Goal: Find specific page/section: Find specific page/section

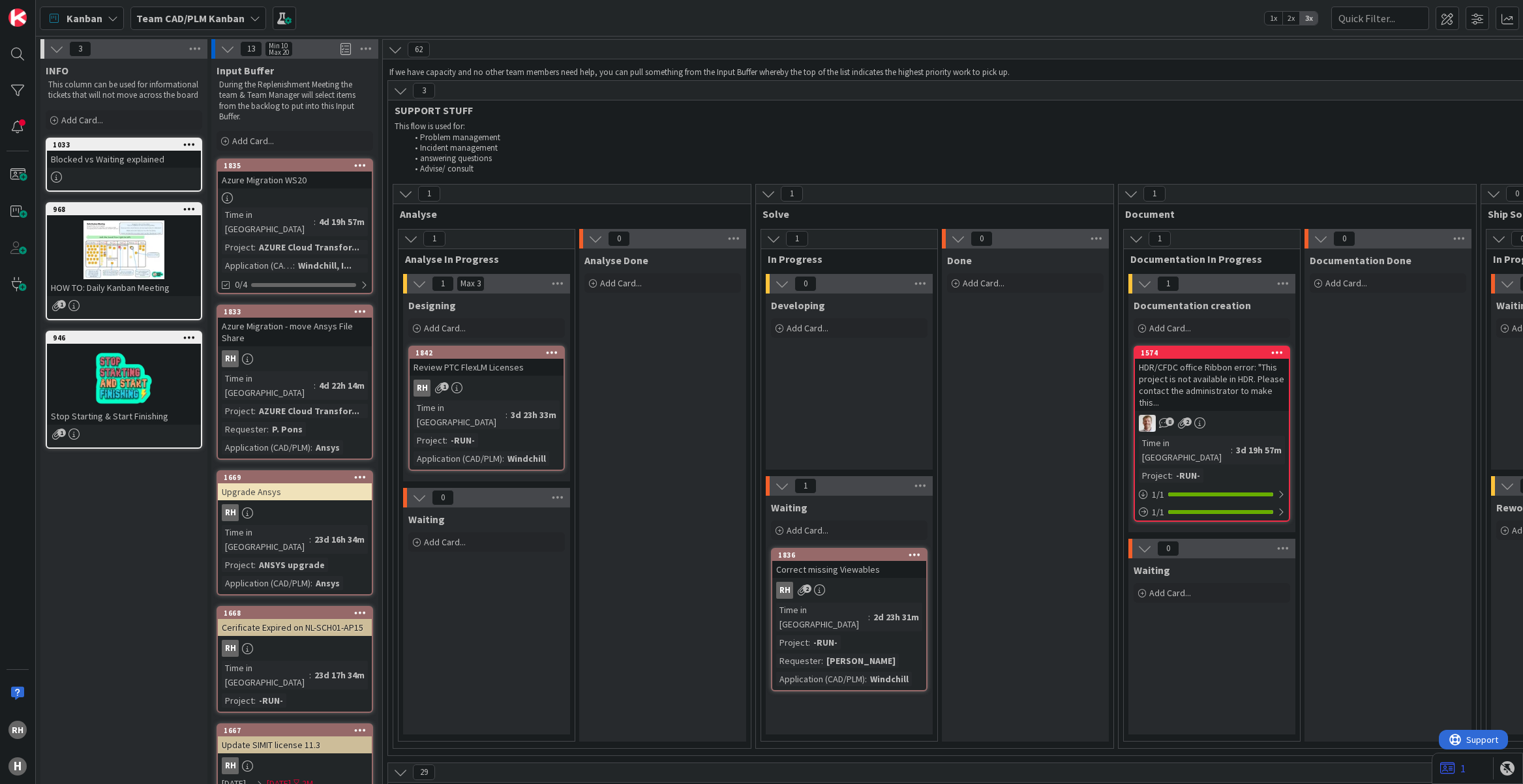
click at [475, 413] on div "Time in [GEOGRAPHIC_DATA]" at bounding box center [460, 415] width 92 height 29
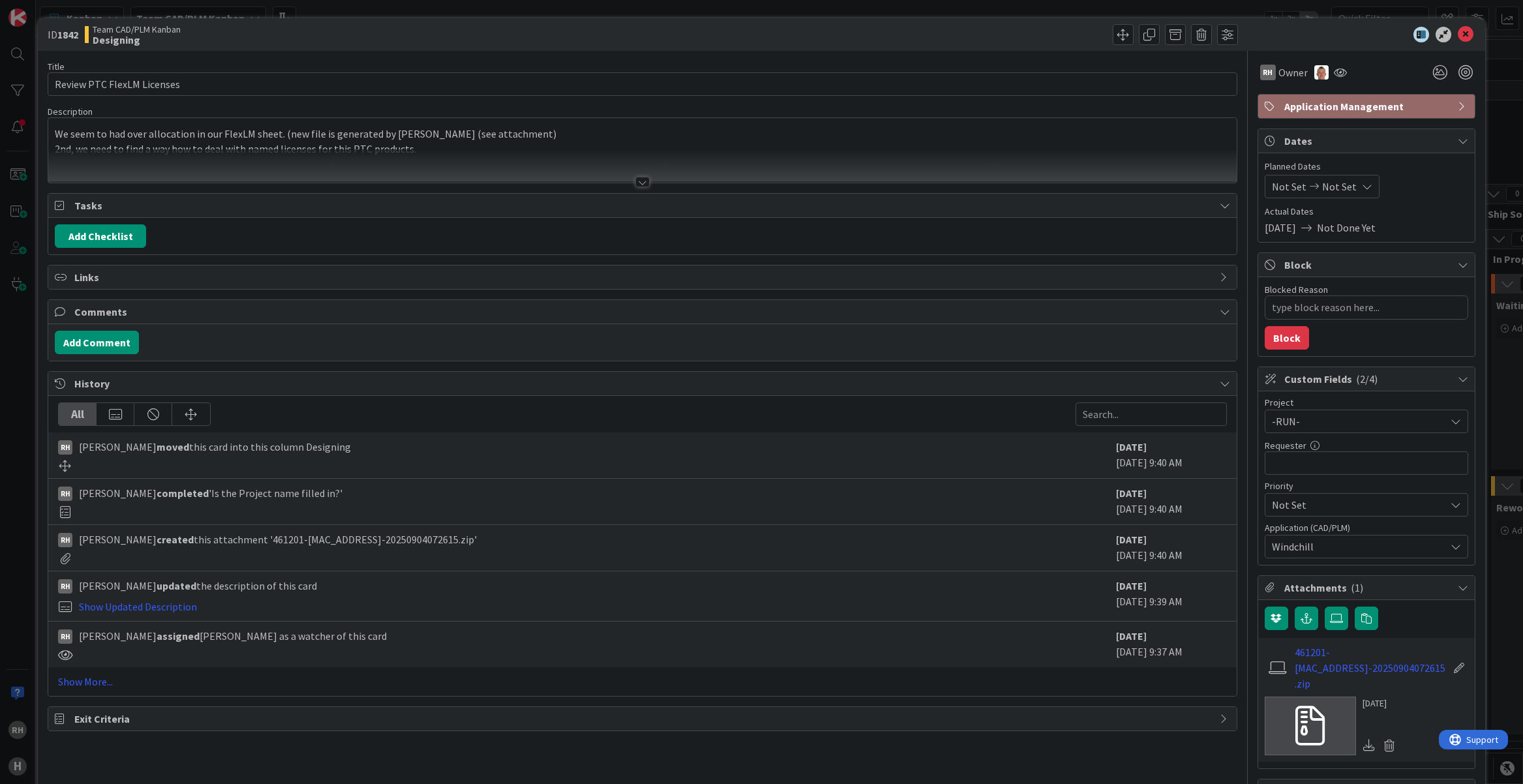
type textarea "x"
click at [205, 83] on input "Review PTC FlexLM Licenses" at bounding box center [642, 83] width 1189 height 23
type input "Review PTC FlexLM Licenses."
type textarea "x"
type input "Review PTC FlexLM Licenses."
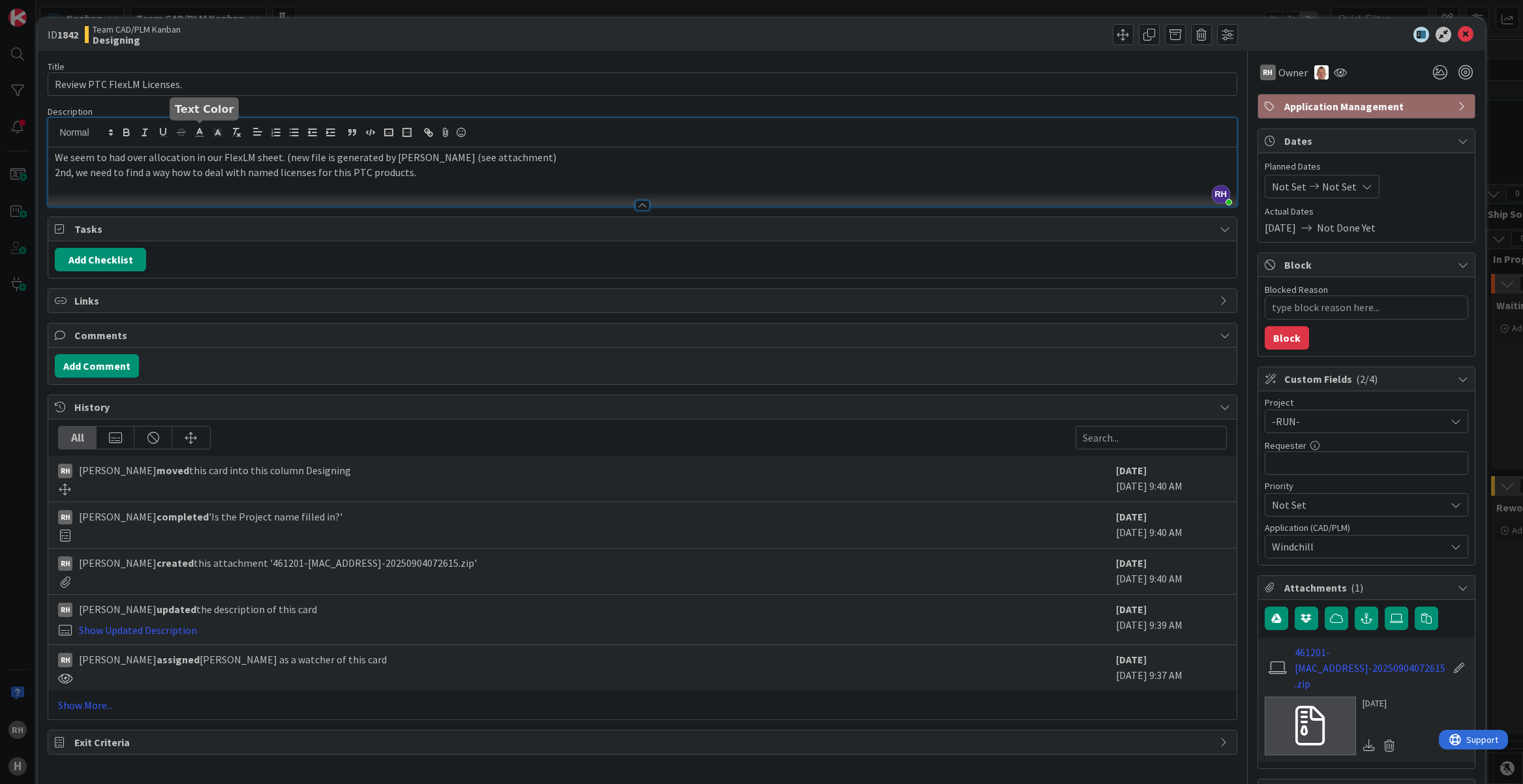
click at [194, 136] on div "[PERSON_NAME] just joined We seem to had over allocation in our FlexLM sheet. (…" at bounding box center [642, 162] width 1188 height 88
click at [1458, 38] on icon at bounding box center [1466, 35] width 16 height 16
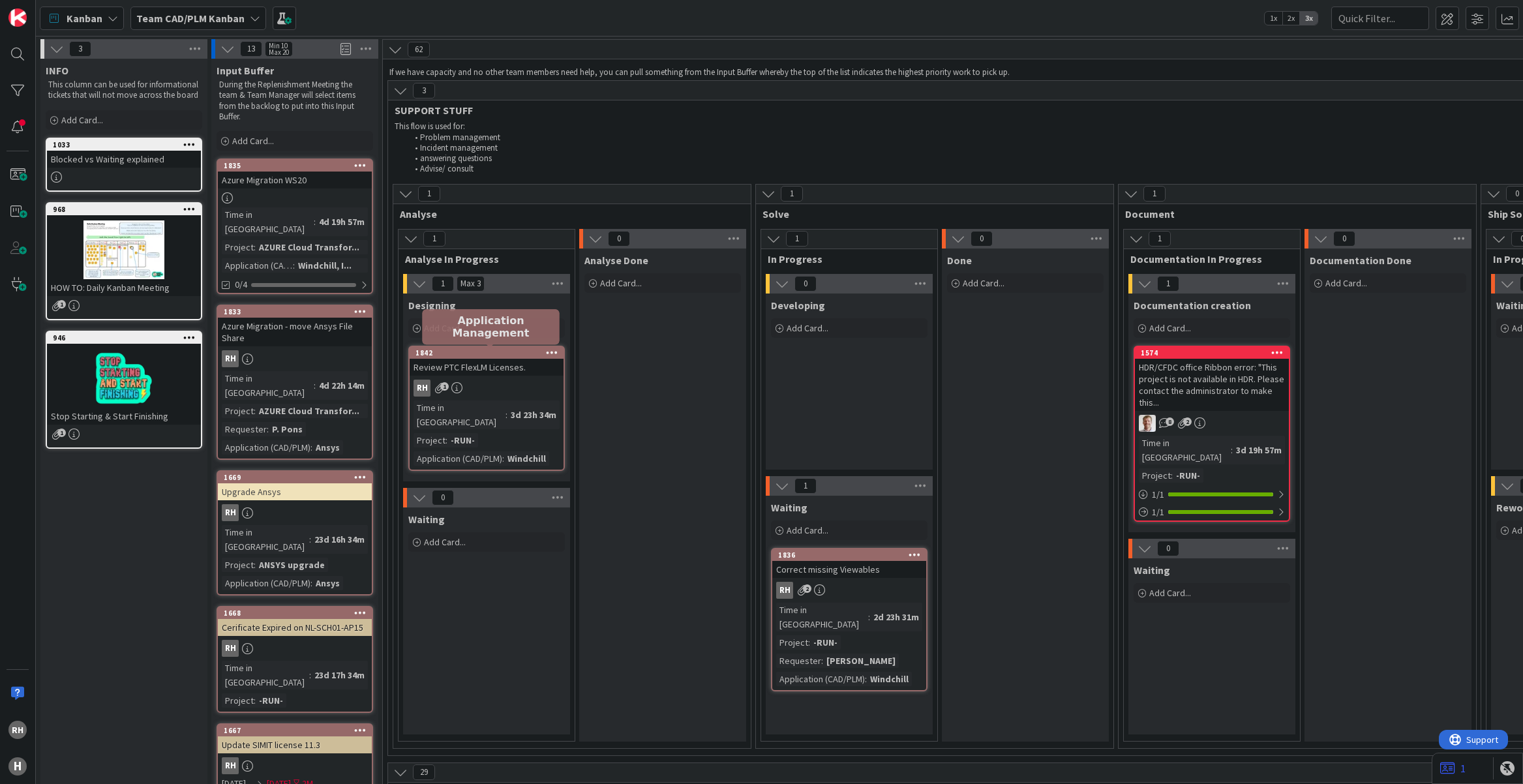
click at [502, 356] on div "1842" at bounding box center [490, 352] width 148 height 9
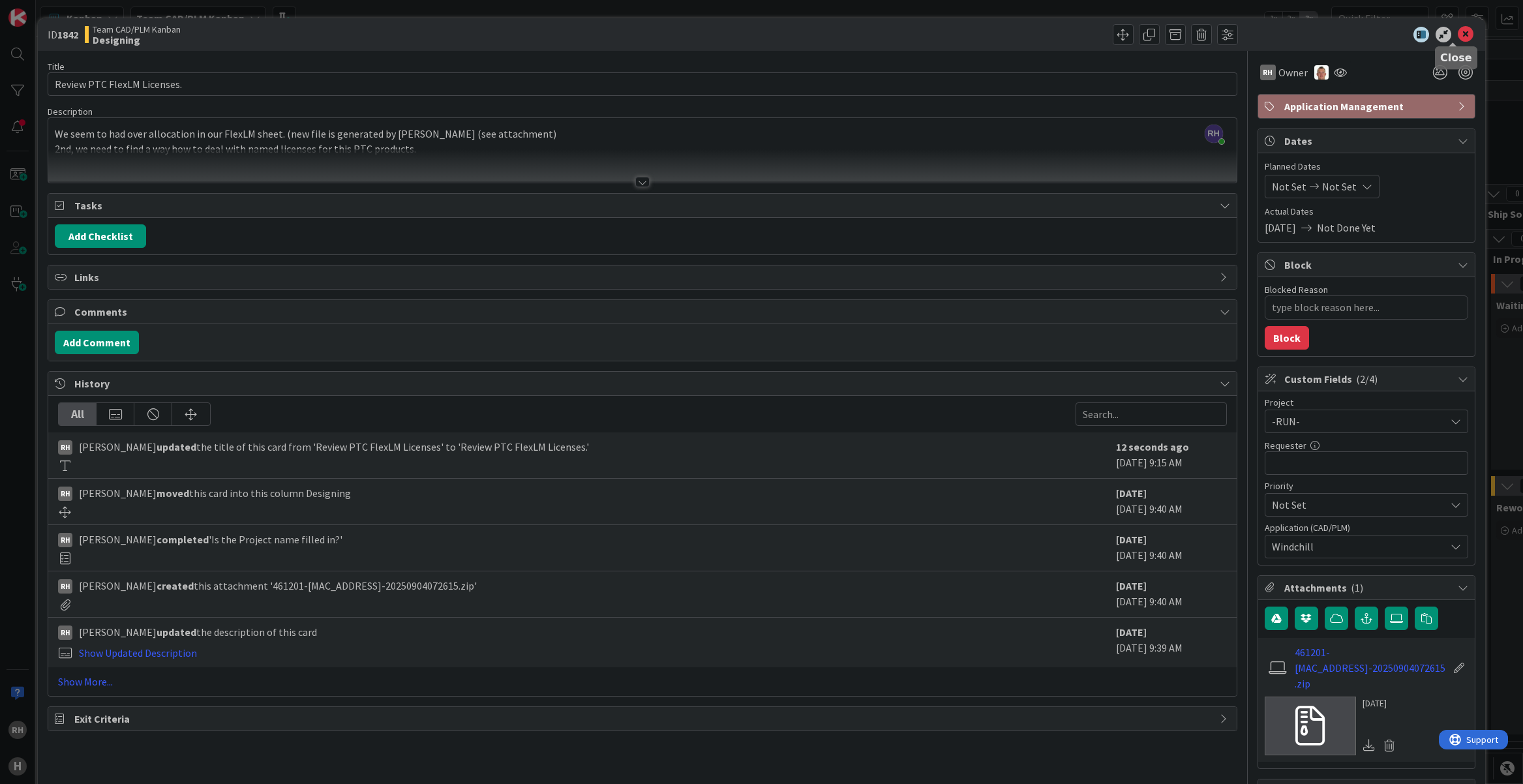
click at [1458, 35] on icon at bounding box center [1466, 35] width 16 height 16
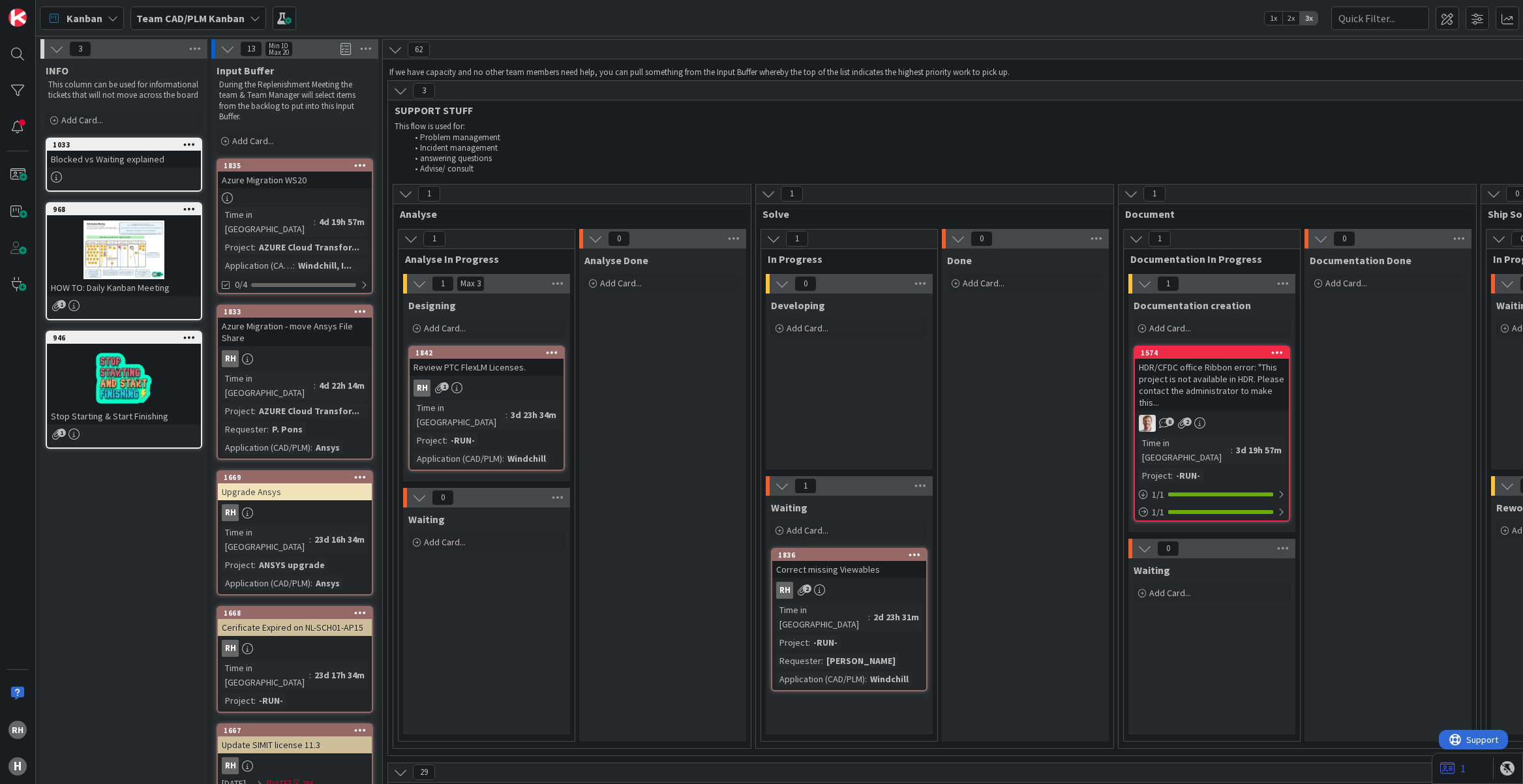
click at [491, 357] on div "1842" at bounding box center [487, 353] width 154 height 12
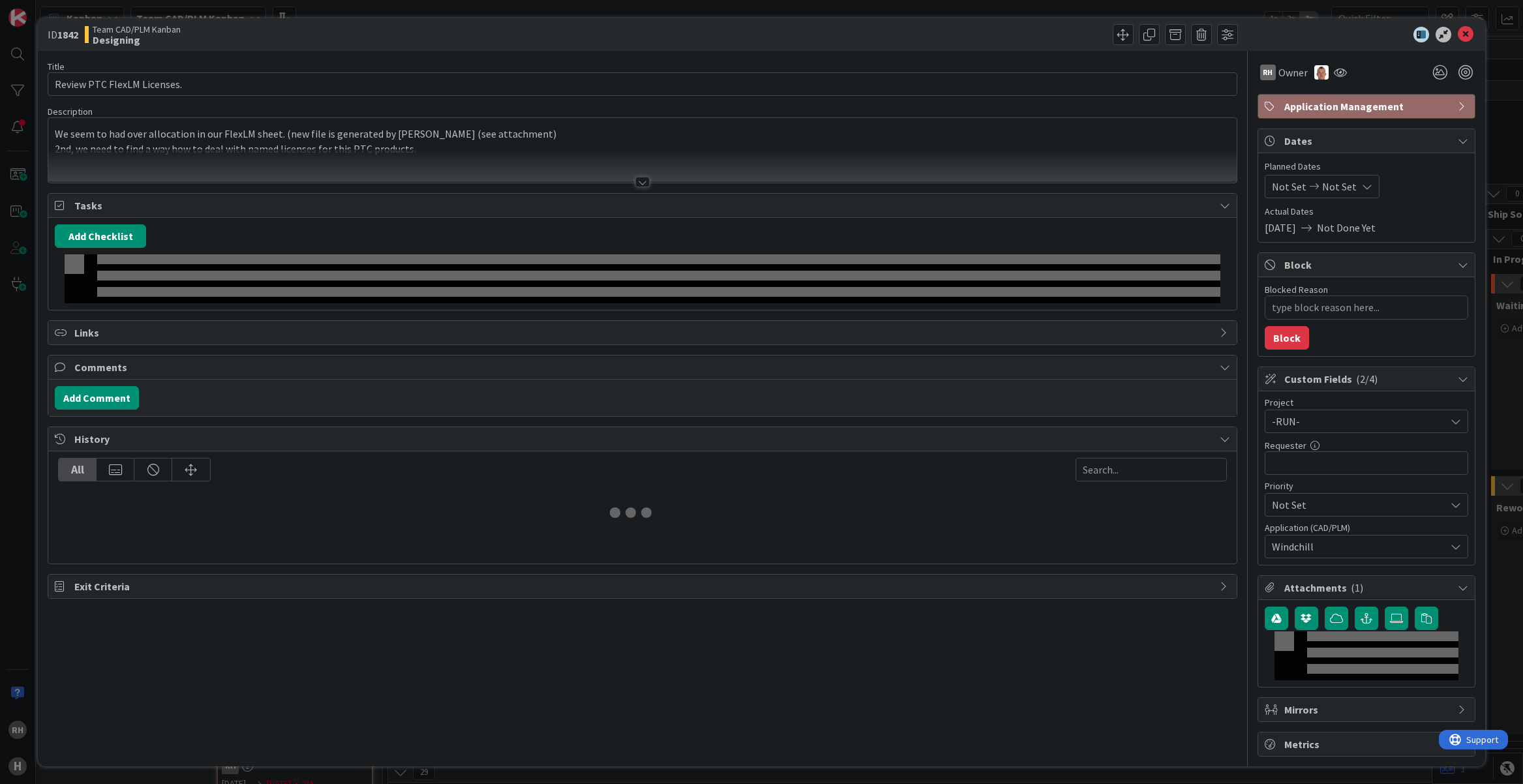
type textarea "x"
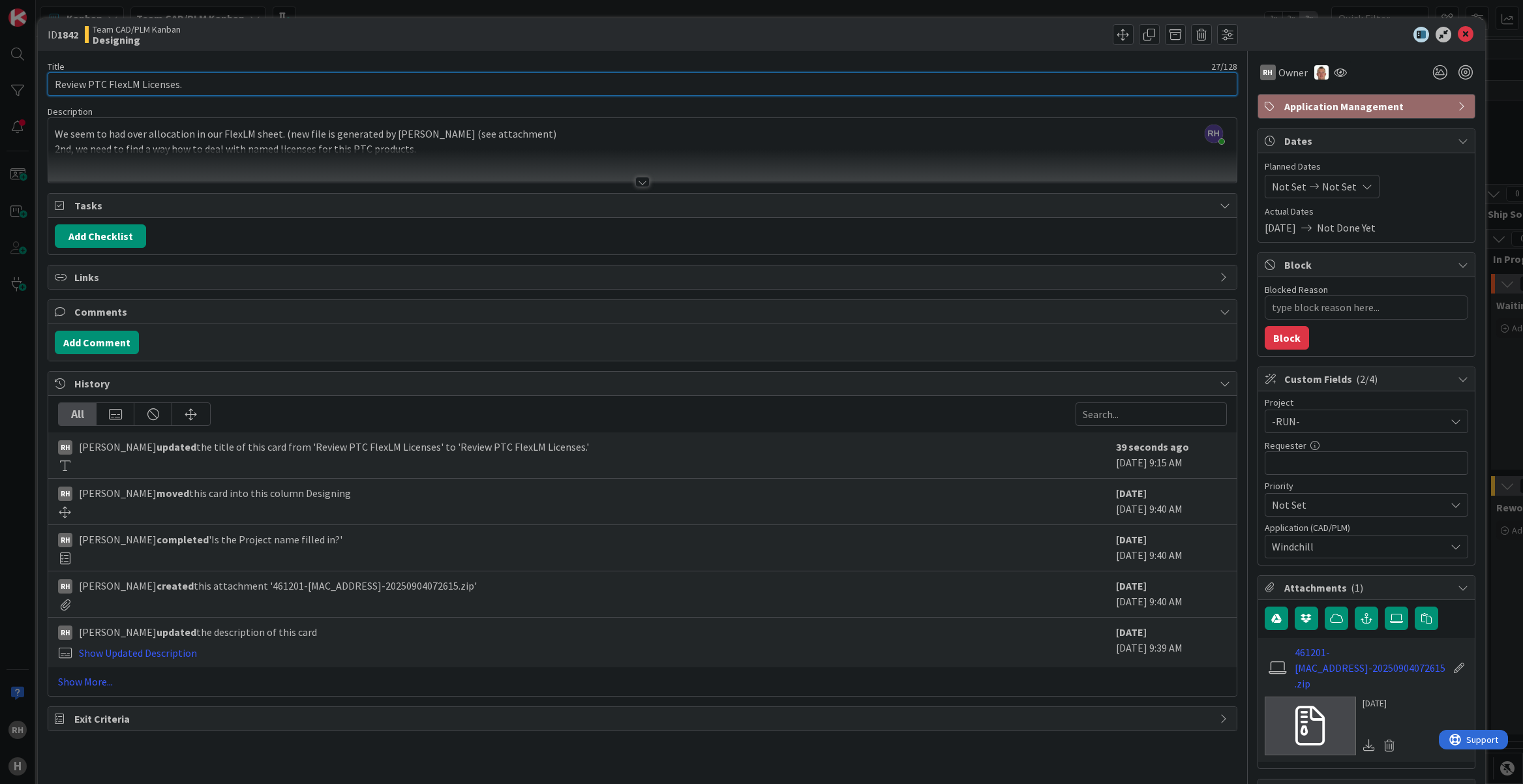
click at [318, 85] on input "Review PTC FlexLM Licenses." at bounding box center [642, 83] width 1189 height 23
type input "Review PTC FlexLM Licenses"
type textarea "x"
type input "Review PTC FlexLM Licenses NL-SCH01-"
type textarea "x"
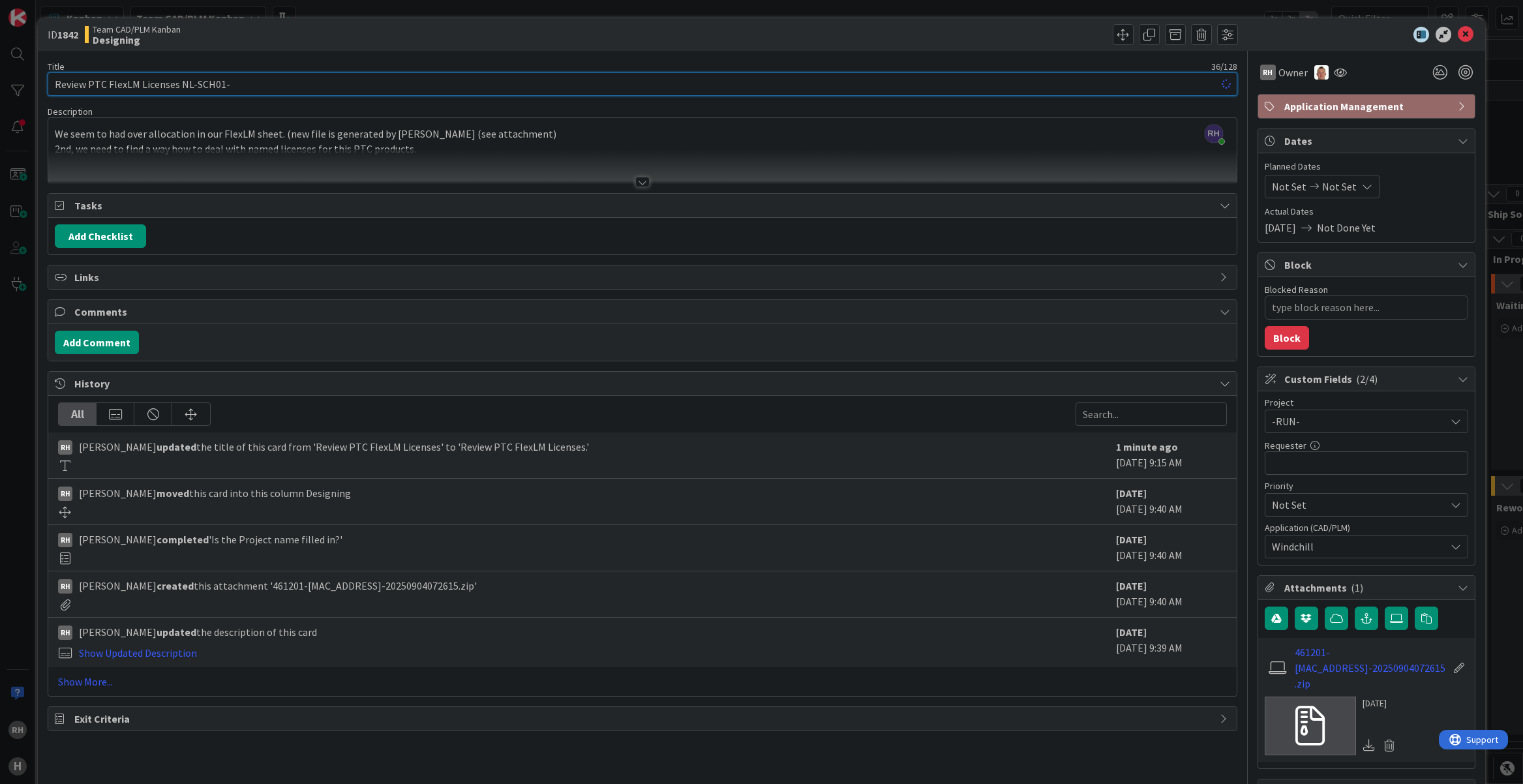
type input "Review PTC FlexLM Licenses NL-SCH01-A"
type textarea "x"
type input "Review PTC FlexLM Licenses NL-SCH01-AP"
type textarea "x"
type input "Review PTC FlexLM Licenses NL-SCH01-AP69"
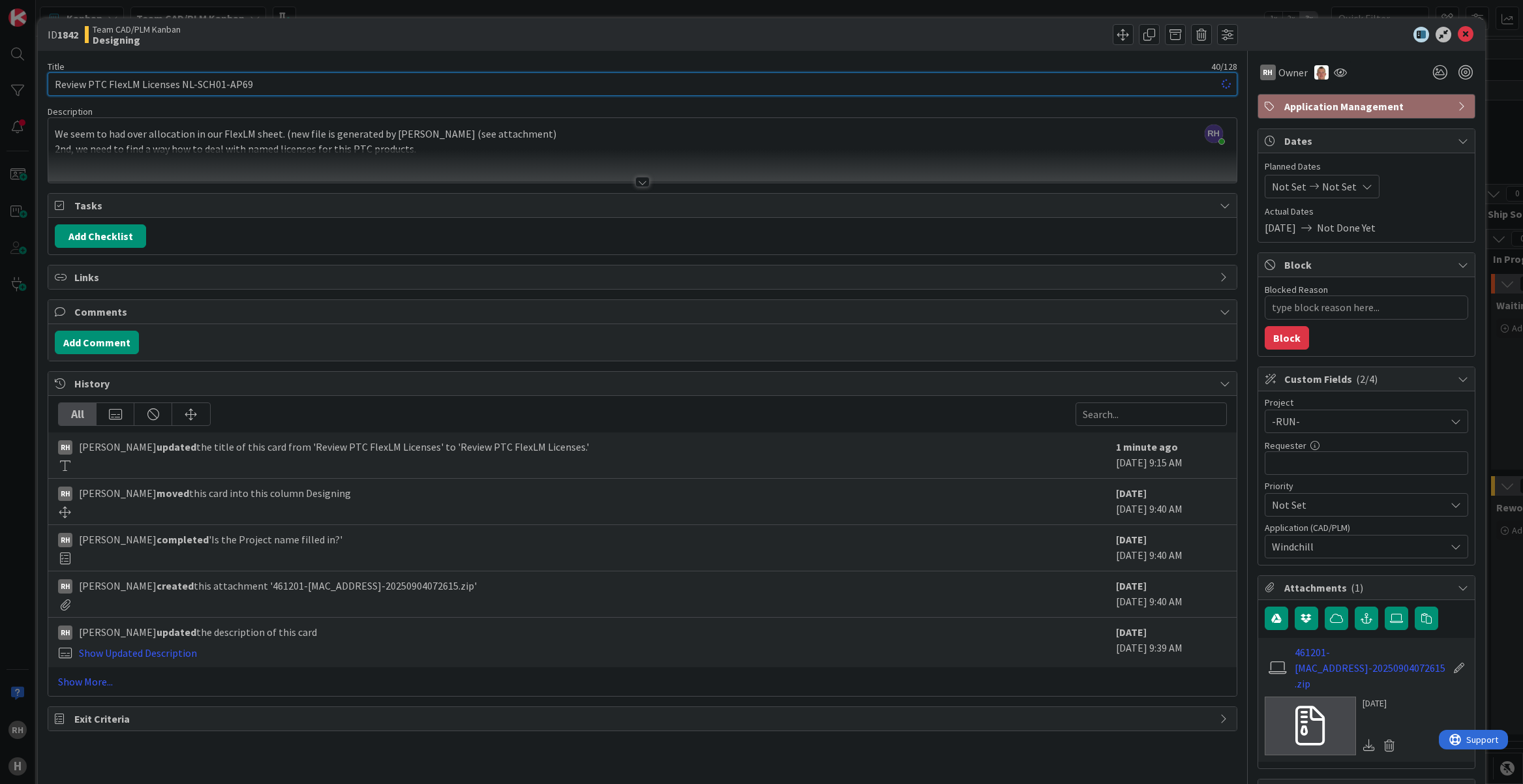
type textarea "x"
type input "Review PTC FlexLM Licenses NL-SCH01-AP69"
click at [1458, 33] on icon at bounding box center [1466, 35] width 16 height 16
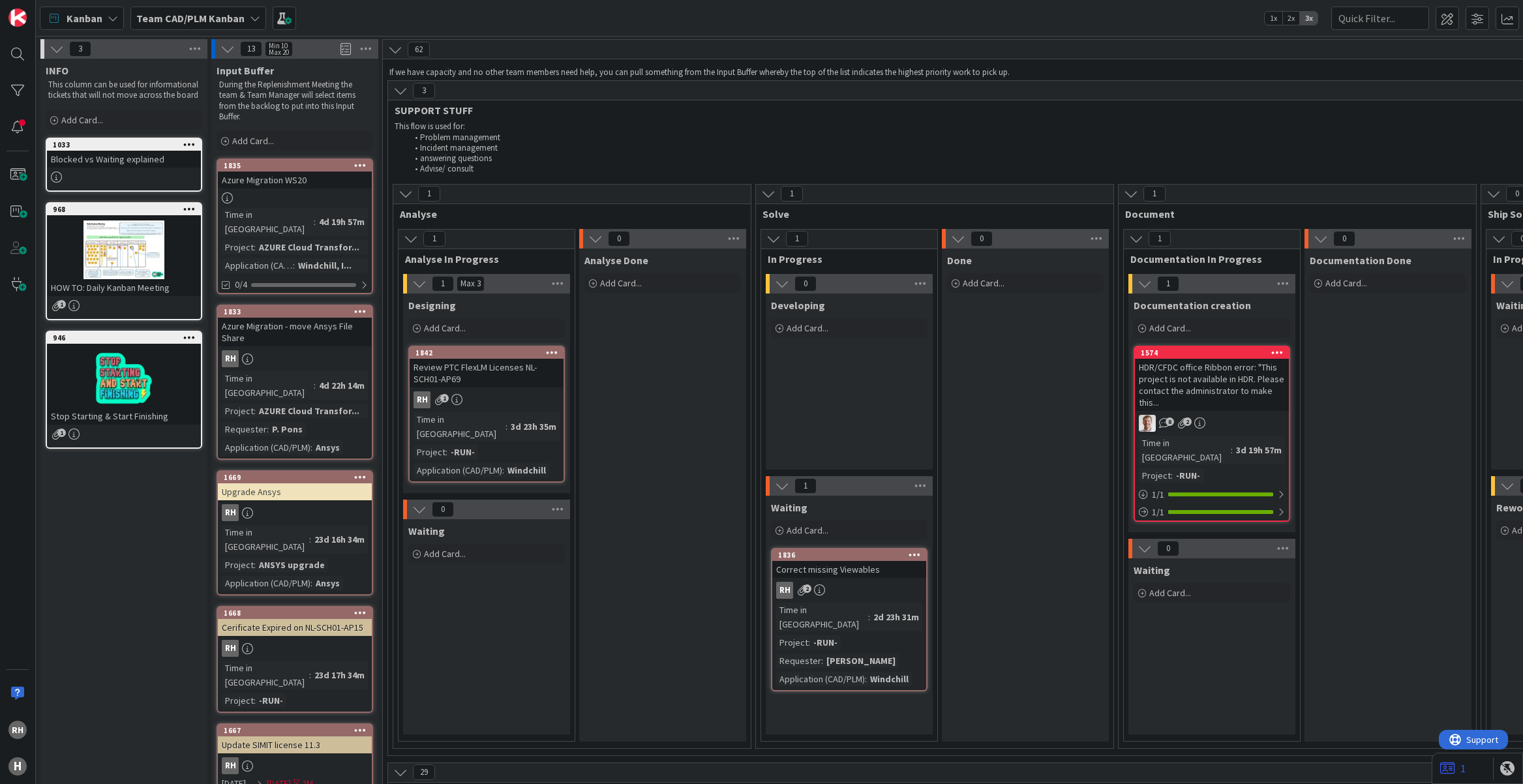
click at [474, 628] on div "Waiting Add Card..." at bounding box center [486, 626] width 167 height 215
click at [496, 367] on div "Review PTC FlexLM Licenses NL-SCH01-AP69" at bounding box center [487, 373] width 154 height 29
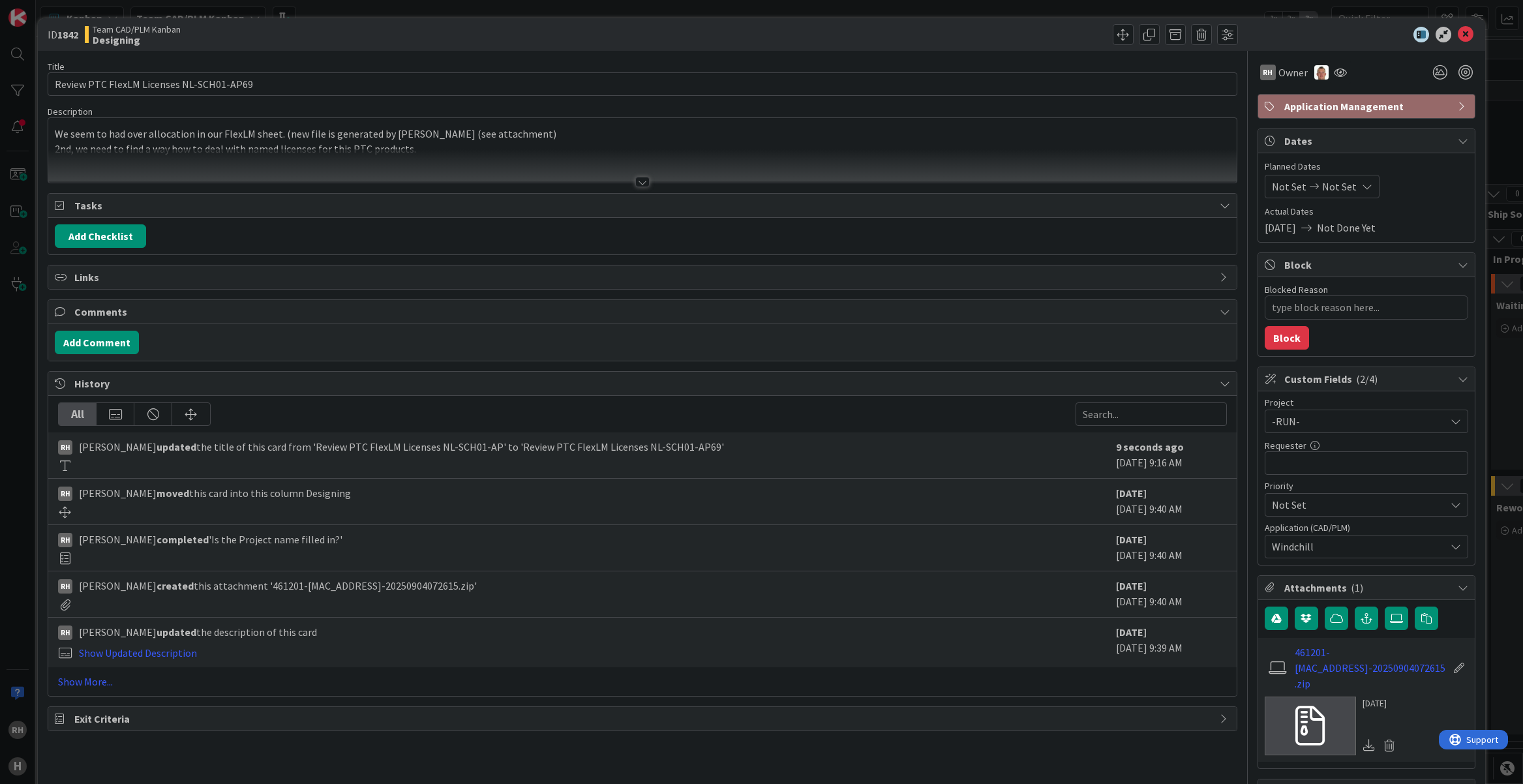
type textarea "x"
